Goal: Navigation & Orientation: Find specific page/section

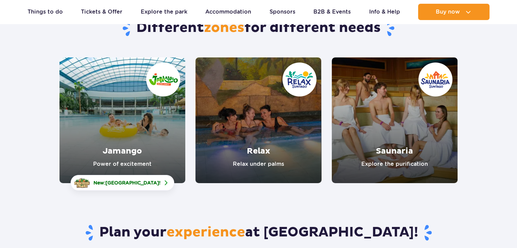
scroll to position [73, 0]
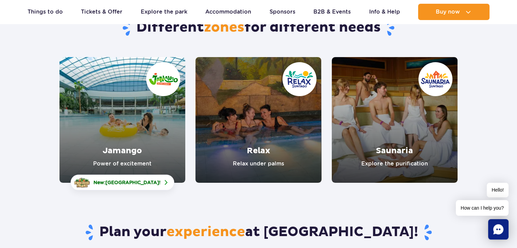
click at [156, 158] on link "Jamango" at bounding box center [123, 120] width 126 height 126
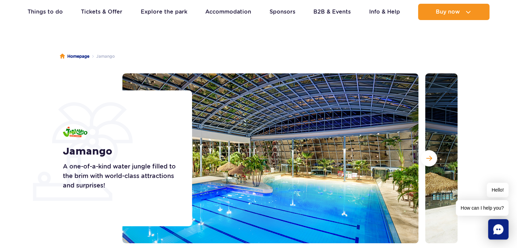
scroll to position [31, 0]
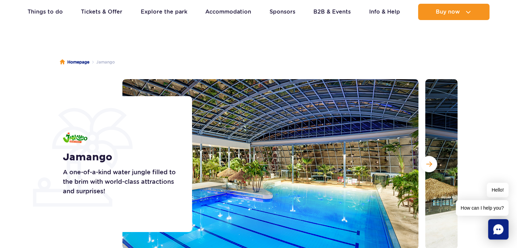
click at [429, 161] on button "Next slide" at bounding box center [429, 164] width 16 height 16
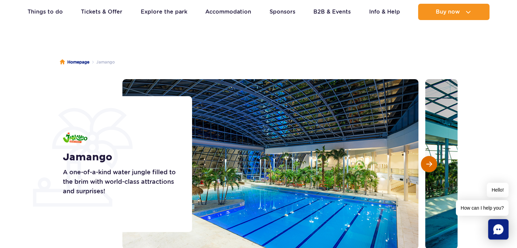
click at [429, 161] on button "Next slide" at bounding box center [429, 164] width 16 height 16
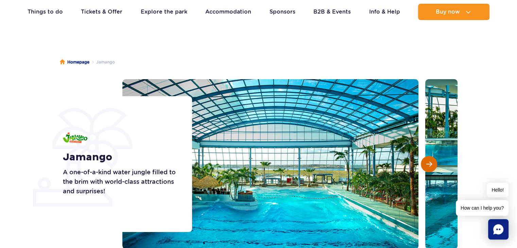
click at [429, 161] on button "Next slide" at bounding box center [429, 164] width 16 height 16
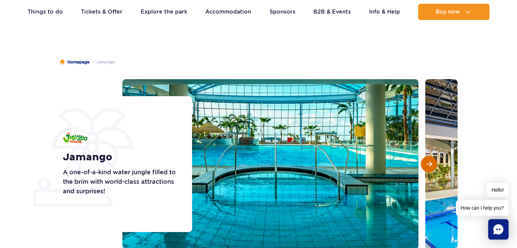
click at [429, 161] on button "Next slide" at bounding box center [429, 164] width 16 height 16
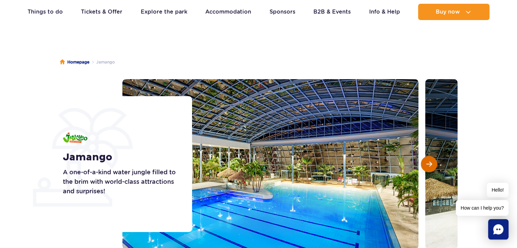
click at [429, 161] on button "Next slide" at bounding box center [429, 164] width 16 height 16
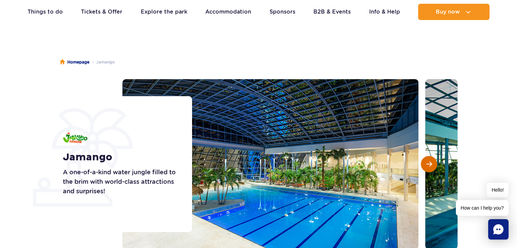
click at [429, 161] on button "Next slide" at bounding box center [429, 164] width 16 height 16
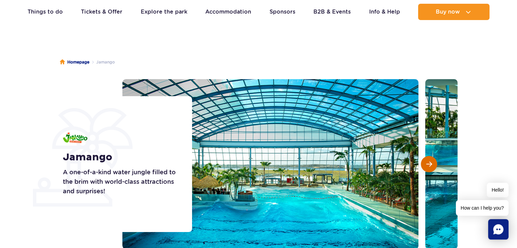
click at [429, 161] on button "Next slide" at bounding box center [429, 164] width 16 height 16
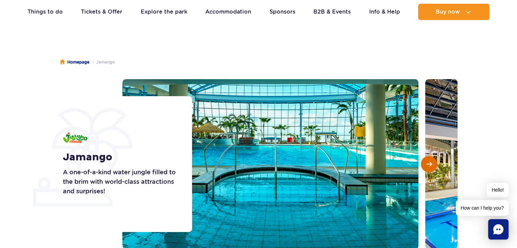
click at [429, 161] on button "Next slide" at bounding box center [429, 164] width 16 height 16
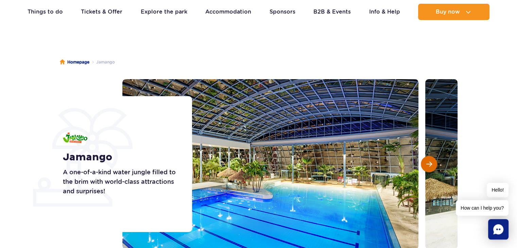
click at [429, 161] on button "Next slide" at bounding box center [429, 164] width 16 height 16
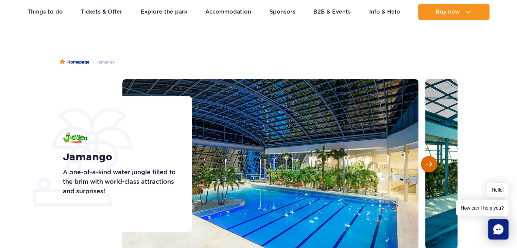
click at [429, 161] on button "Next slide" at bounding box center [429, 164] width 16 height 16
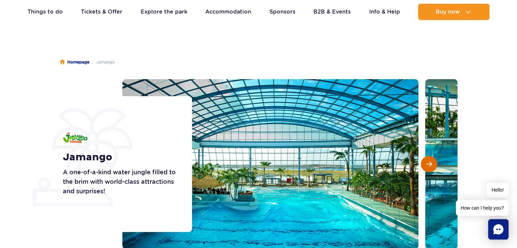
click at [429, 161] on button "Next slide" at bounding box center [429, 164] width 16 height 16
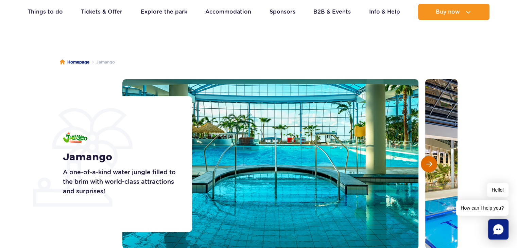
click at [429, 161] on button "Next slide" at bounding box center [429, 164] width 16 height 16
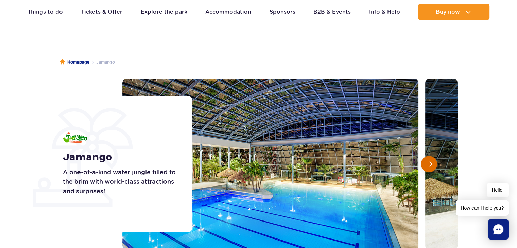
click at [429, 161] on button "Next slide" at bounding box center [429, 164] width 16 height 16
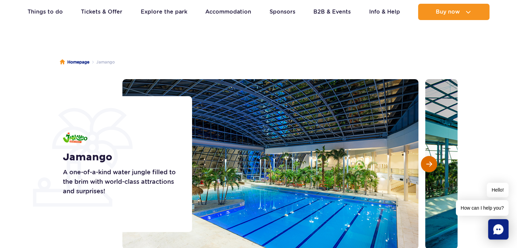
click at [429, 161] on button "Next slide" at bounding box center [429, 164] width 16 height 16
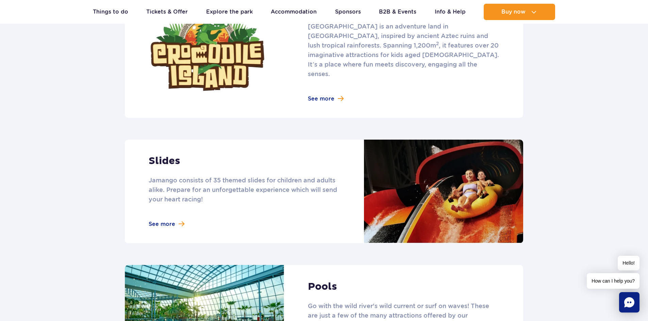
scroll to position [487, 0]
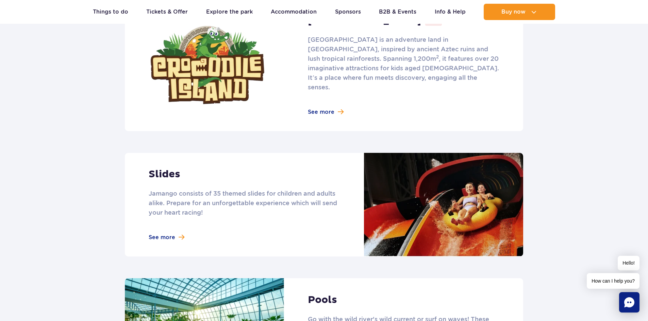
click at [170, 226] on link at bounding box center [324, 205] width 398 height 104
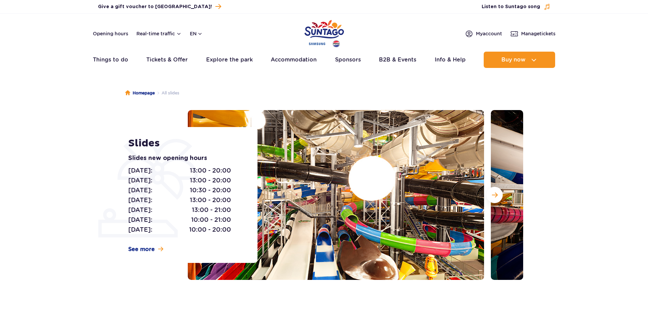
drag, startPoint x: 0, startPoint y: 0, endPoint x: 348, endPoint y: 297, distance: 457.3
click at [348, 297] on div "Homepage All slides Slides Slides new opening hours Monday: 13:00 - 20:00 Tuesd…" at bounding box center [324, 198] width 648 height 245
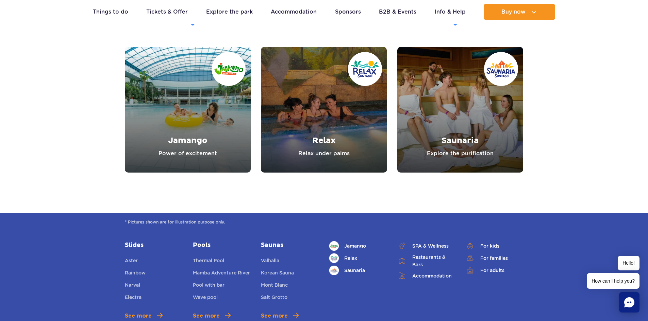
scroll to position [2380, 0]
